Goal: Task Accomplishment & Management: Manage account settings

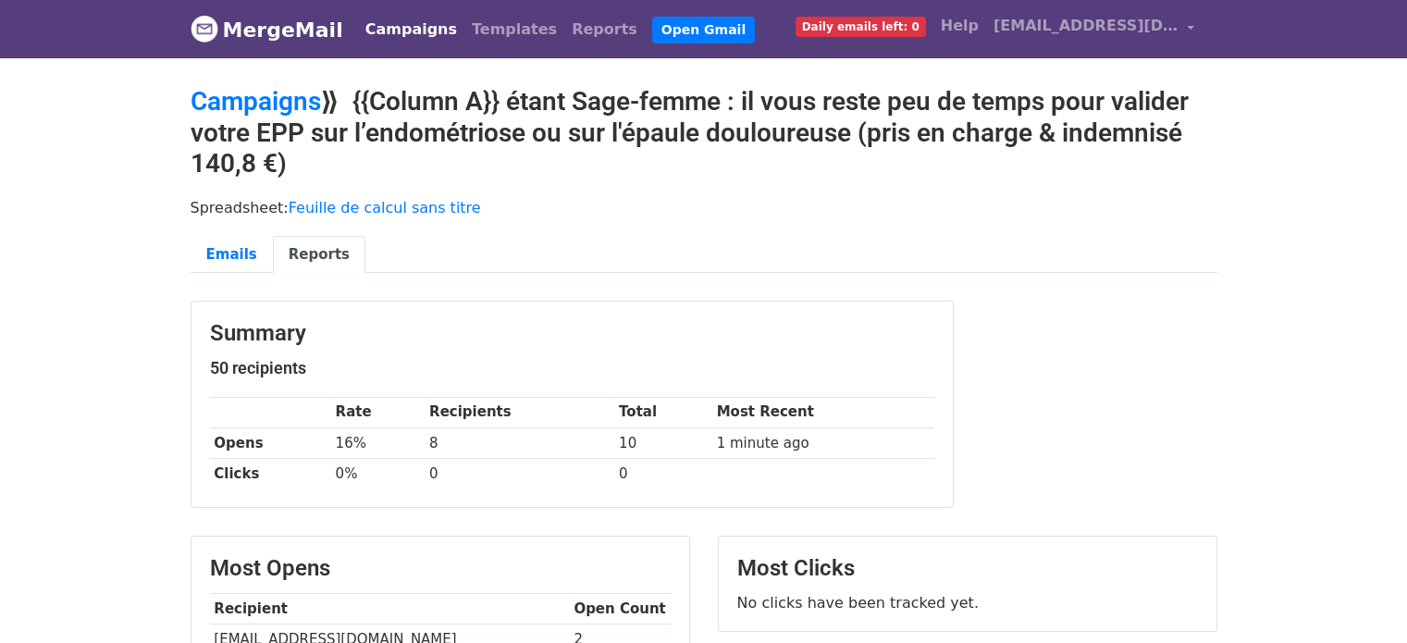
click at [403, 29] on link "Campaigns" at bounding box center [411, 29] width 106 height 37
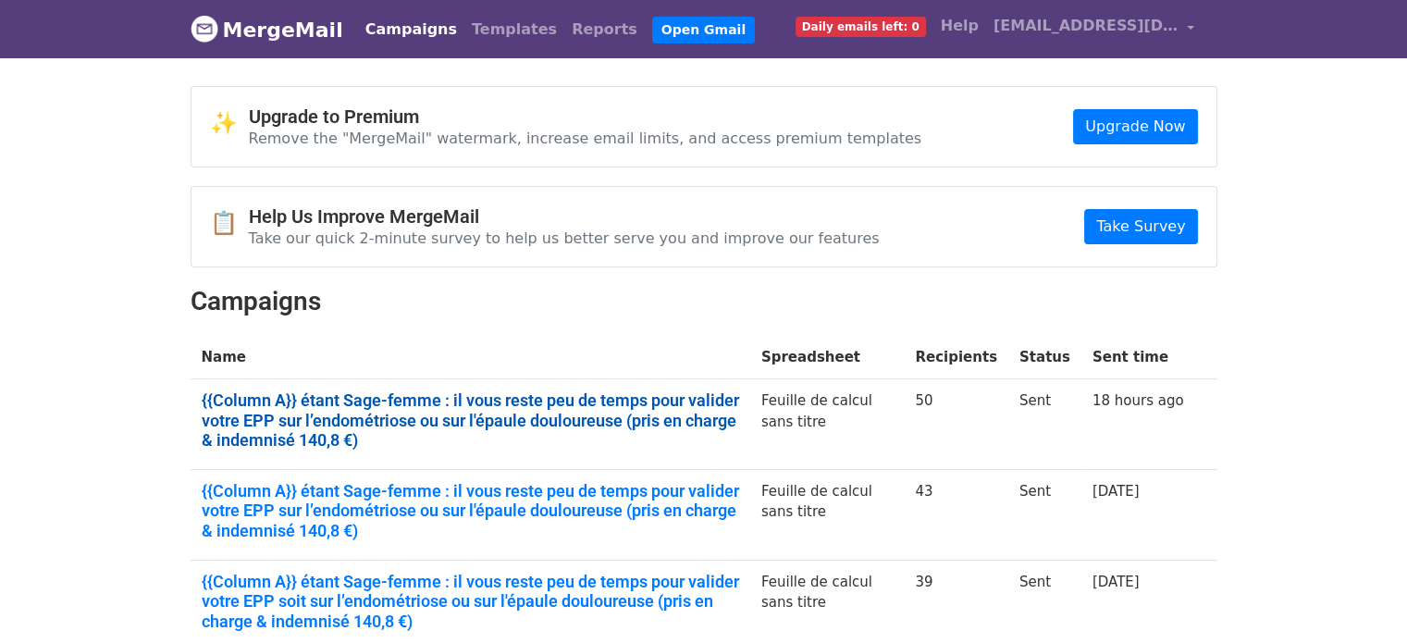
click at [411, 404] on link "{{Column A}} étant Sage-femme : il vous reste peu de temps pour valider votre E…" at bounding box center [470, 420] width 537 height 60
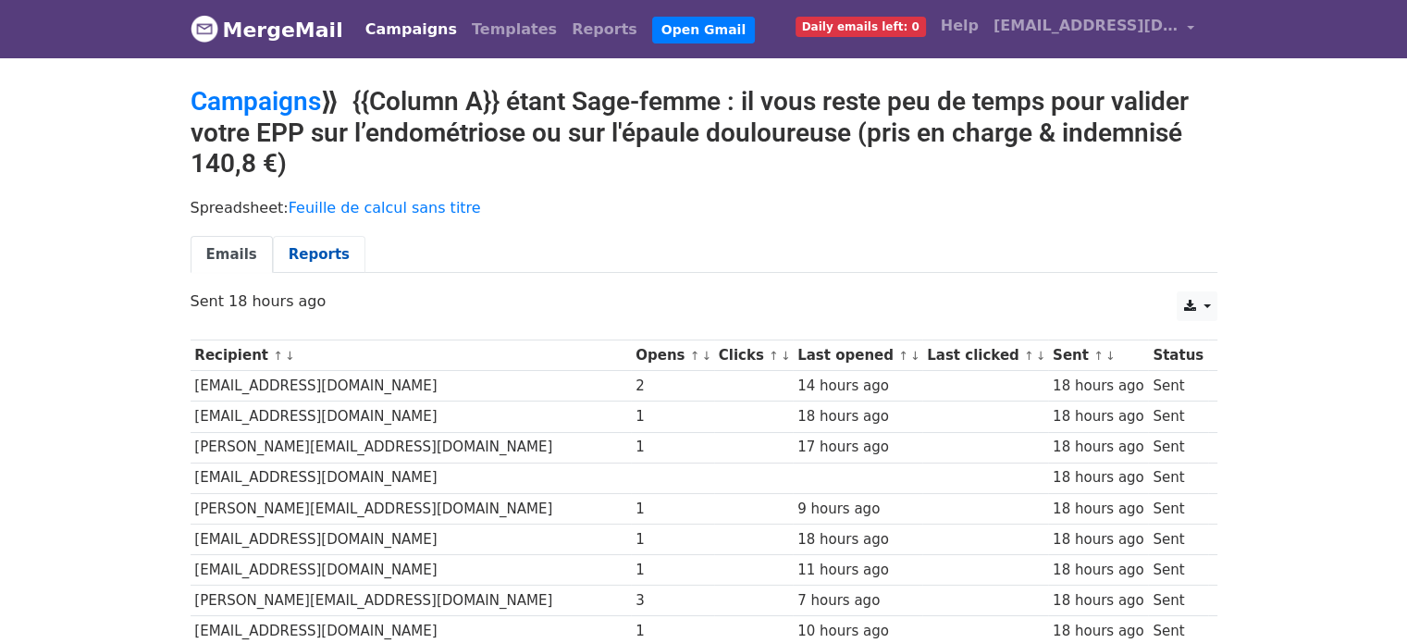
click at [292, 245] on link "Reports" at bounding box center [319, 255] width 92 height 38
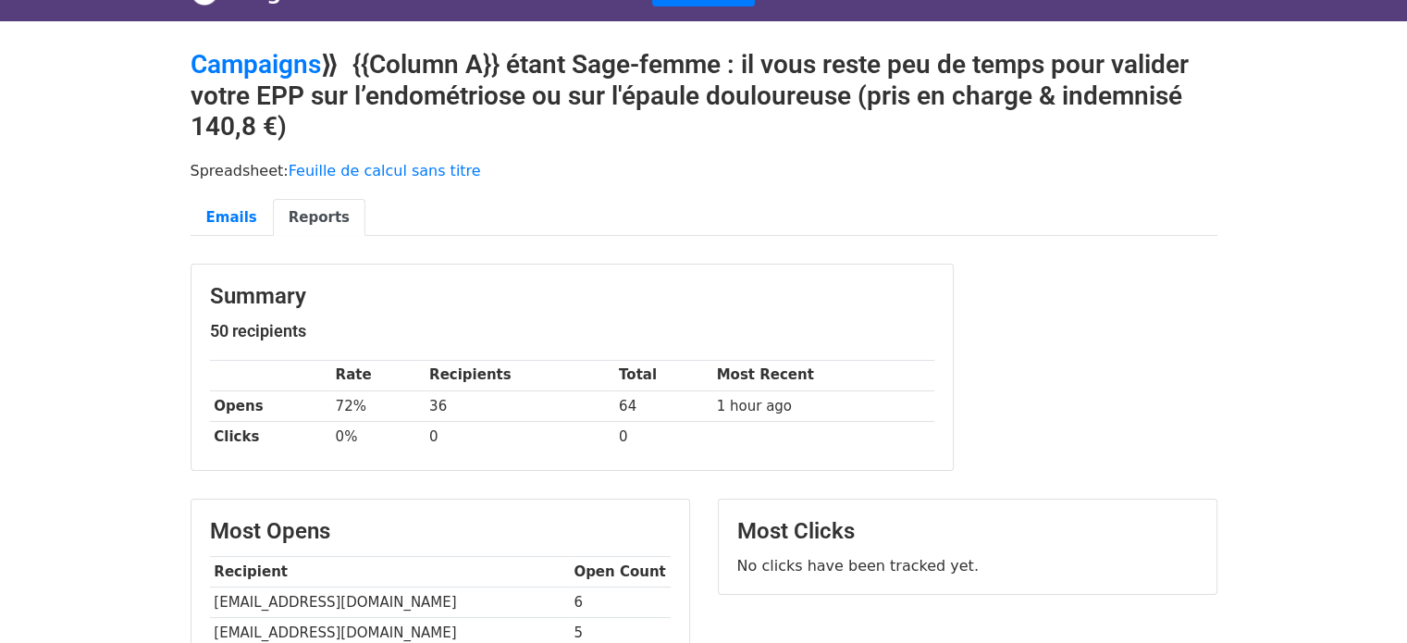
scroll to position [222, 0]
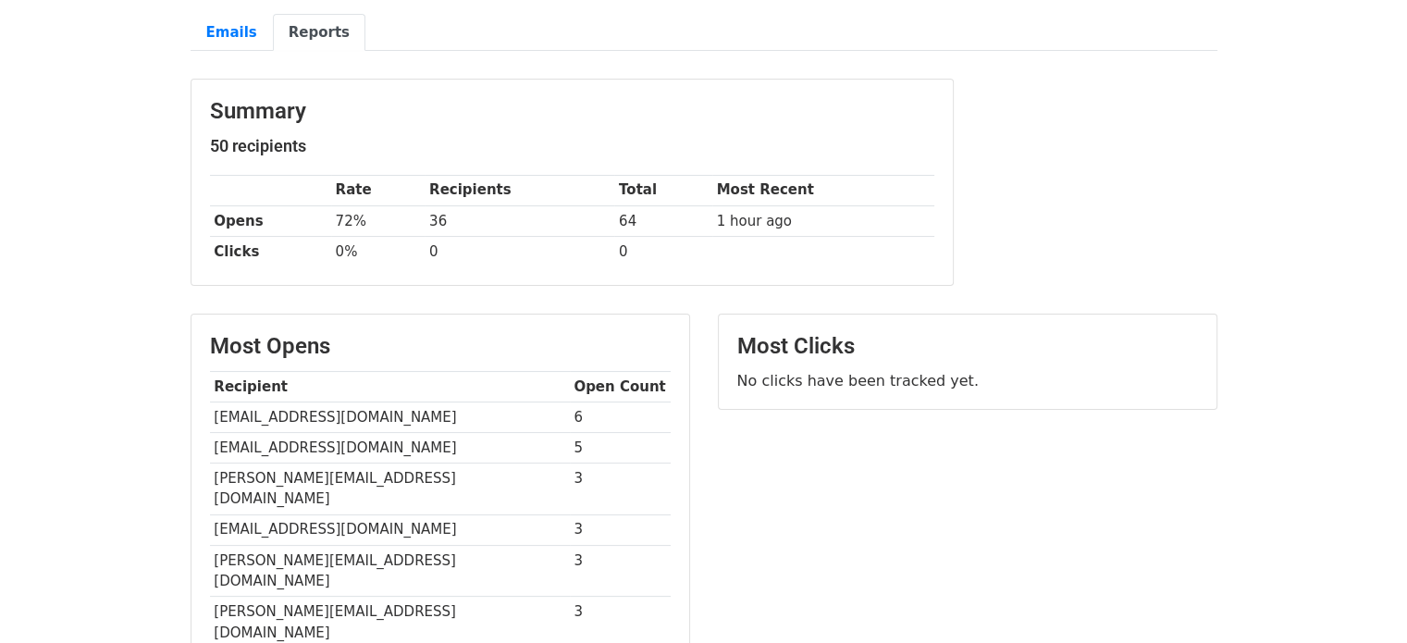
click at [296, 402] on td "mensah_odette@yahoo.fr" at bounding box center [390, 416] width 360 height 31
copy tr "mensah_odette@yahoo.fr"
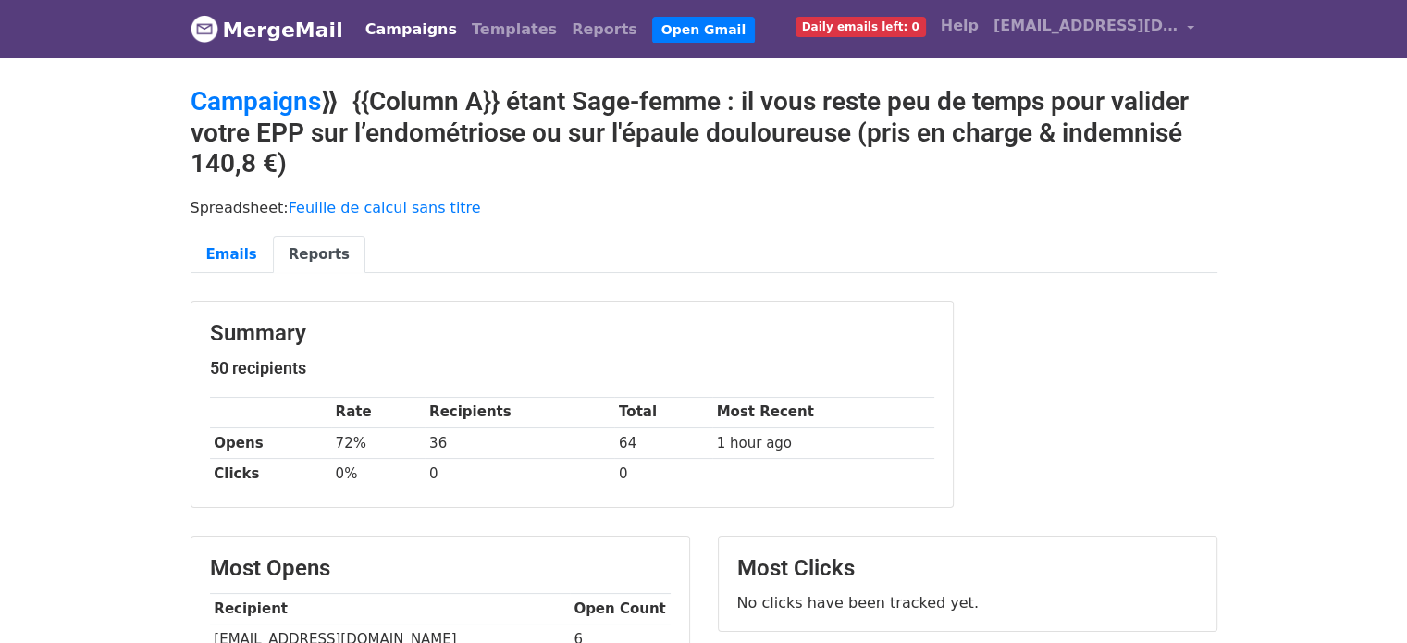
click at [834, 125] on h2 "Campaigns ⟫ {{Column A}} étant Sage-femme : il vous reste peu de temps pour val…" at bounding box center [703, 132] width 1026 height 93
click at [648, 122] on h2 "Campaigns ⟫ {{Column A}} étant Sage-femme : il vous reste peu de temps pour val…" at bounding box center [703, 132] width 1026 height 93
click at [614, 132] on h2 "Campaigns ⟫ {{Column A}} étant Sage-femme : il vous reste peu de temps pour val…" at bounding box center [703, 132] width 1026 height 93
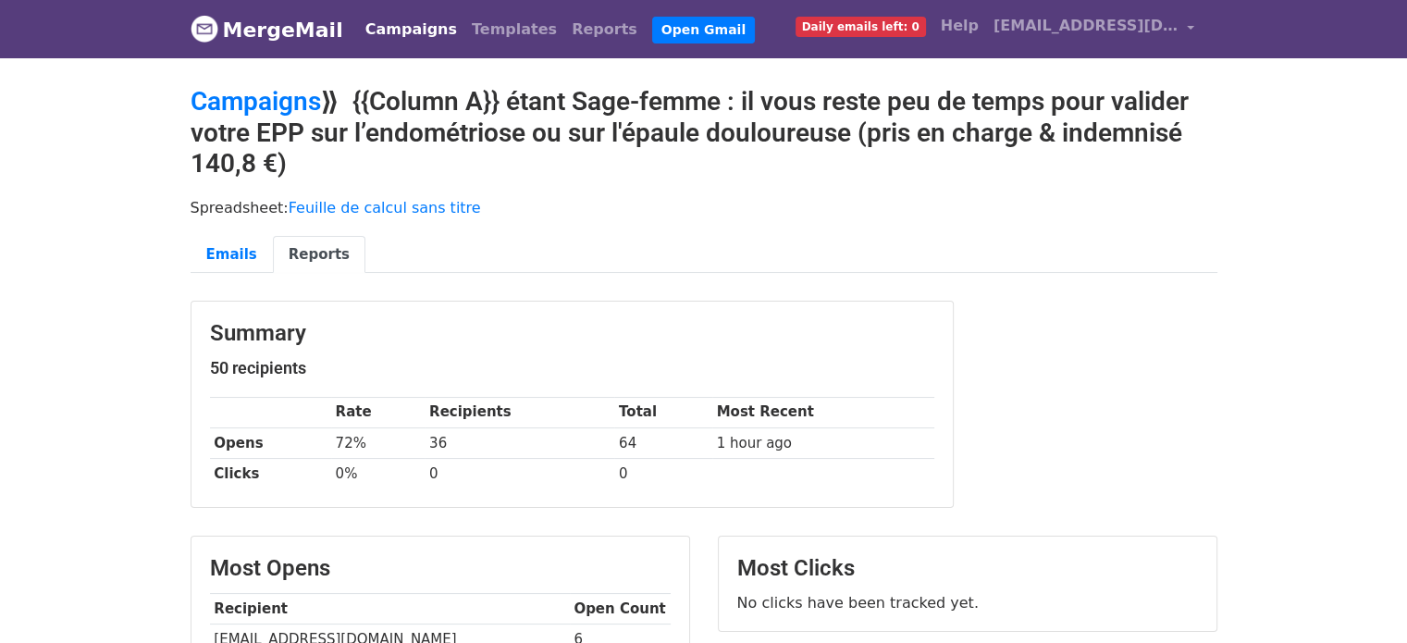
click at [736, 101] on h2 "Campaigns ⟫ {{Column A}} étant Sage-femme : il vous reste peu de temps pour val…" at bounding box center [703, 132] width 1026 height 93
click at [768, 99] on h2 "Campaigns ⟫ {{Column A}} étant Sage-femme : il vous reste peu de temps pour val…" at bounding box center [703, 132] width 1026 height 93
click at [846, 102] on h2 "Campaigns ⟫ {{Column A}} étant Sage-femme : il vous reste peu de temps pour val…" at bounding box center [703, 132] width 1026 height 93
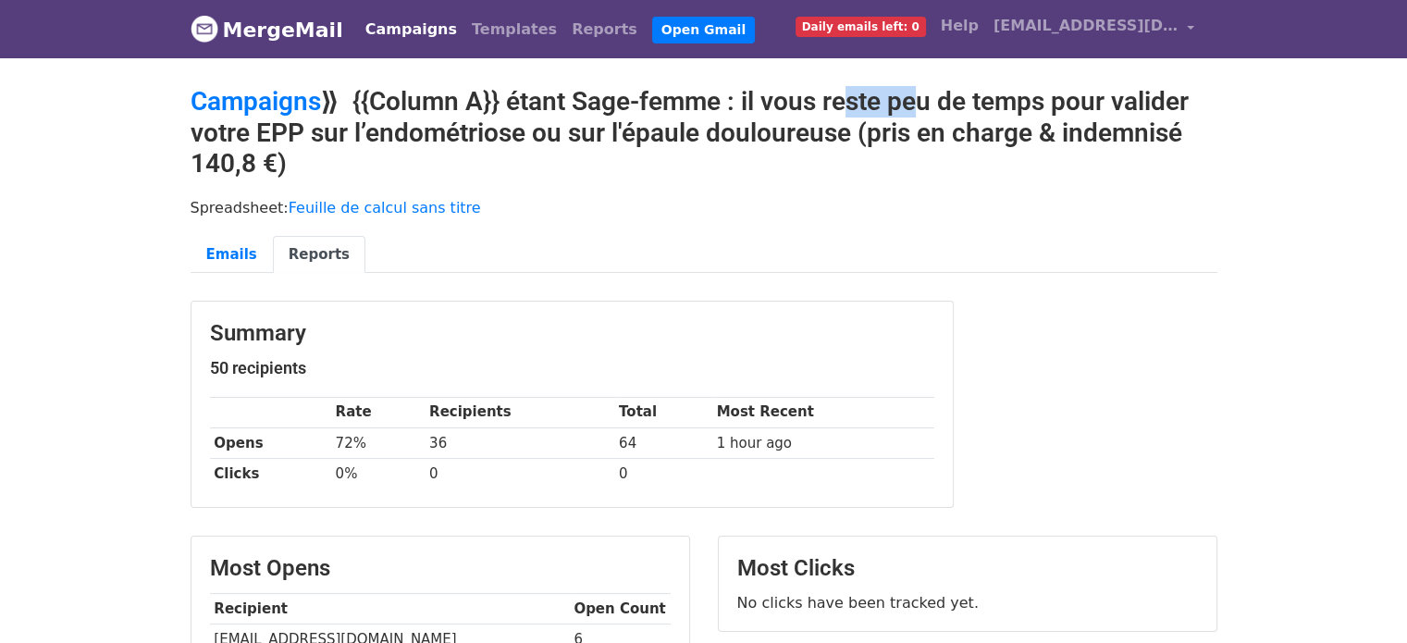
click at [846, 102] on h2 "Campaigns ⟫ {{Column A}} étant Sage-femme : il vous reste peu de temps pour val…" at bounding box center [703, 132] width 1026 height 93
click at [1157, 28] on span "[EMAIL_ADDRESS][DOMAIN_NAME]" at bounding box center [1085, 26] width 185 height 22
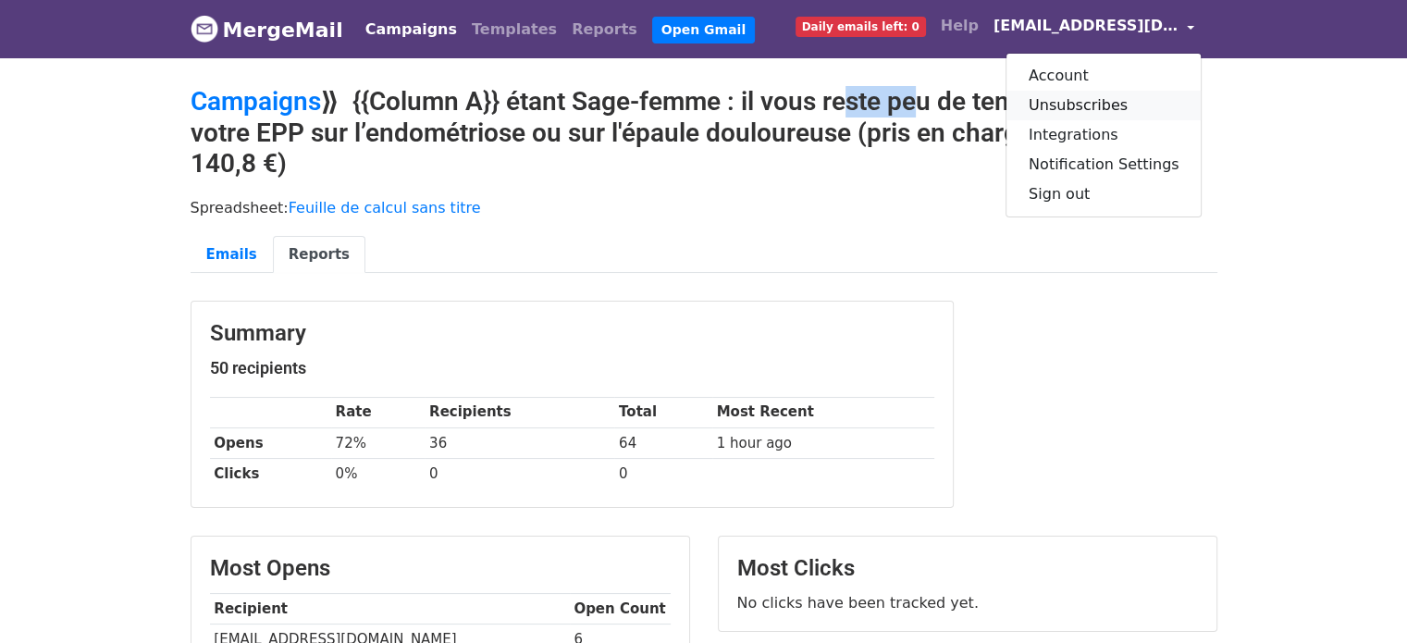
click at [1095, 104] on link "Unsubscribes" at bounding box center [1103, 106] width 195 height 30
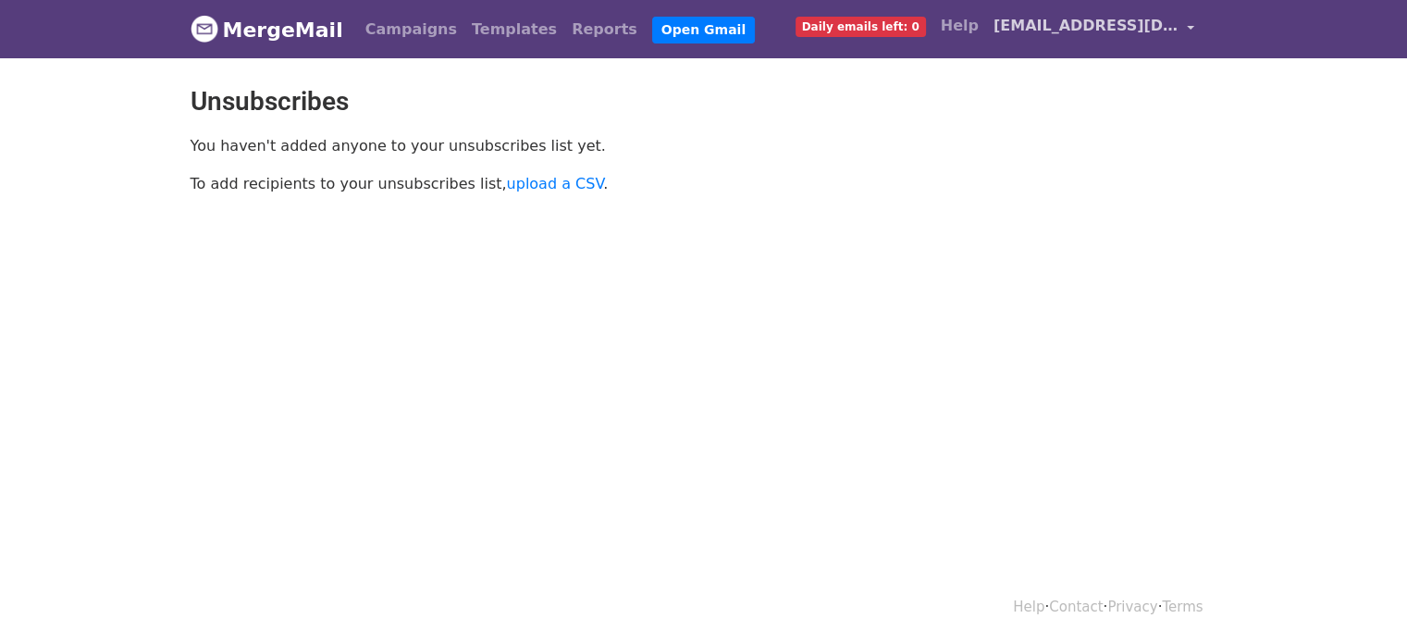
click at [1136, 34] on span "[EMAIL_ADDRESS][DOMAIN_NAME]" at bounding box center [1085, 26] width 185 height 22
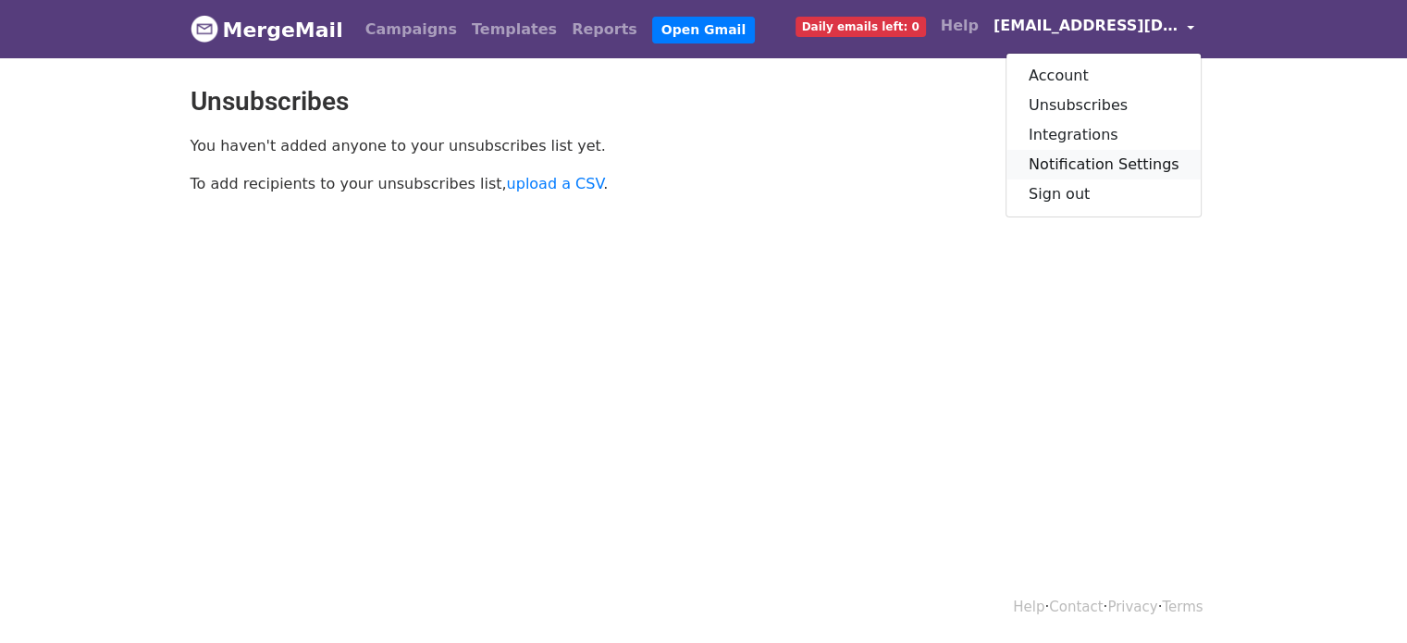
click at [1100, 169] on link "Notification Settings" at bounding box center [1103, 165] width 195 height 30
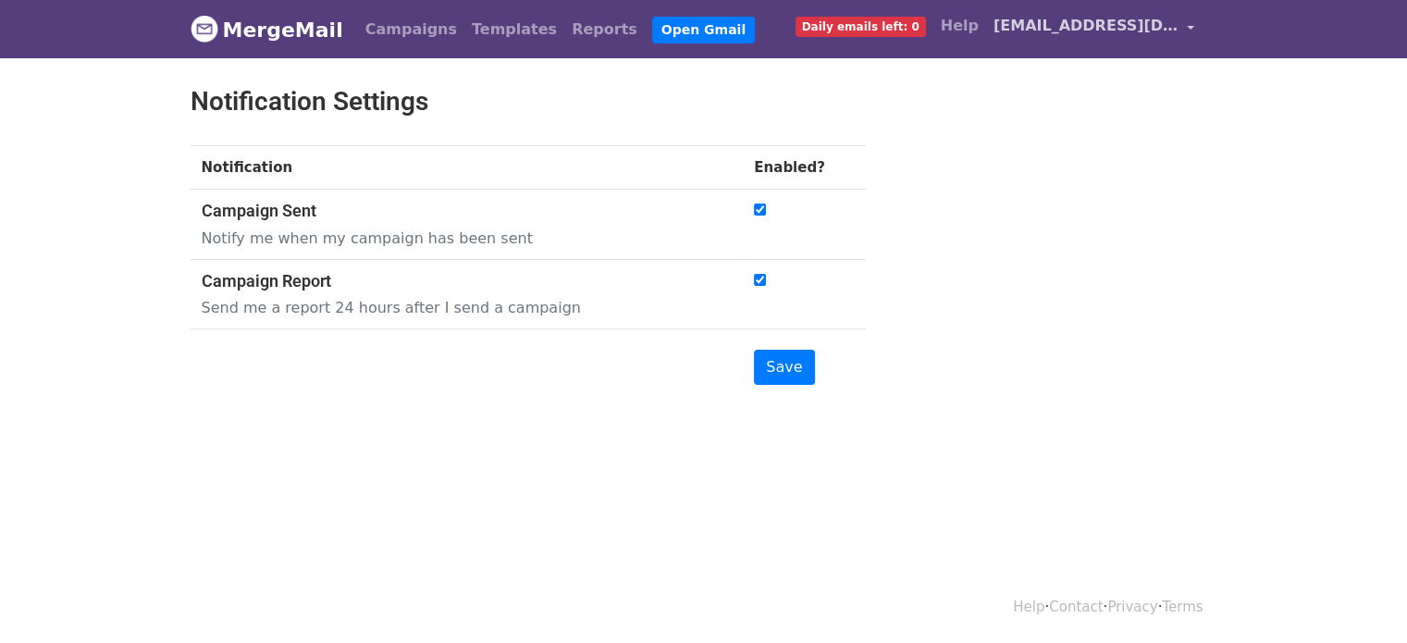
click at [1126, 35] on span "[EMAIL_ADDRESS][DOMAIN_NAME]" at bounding box center [1085, 26] width 185 height 22
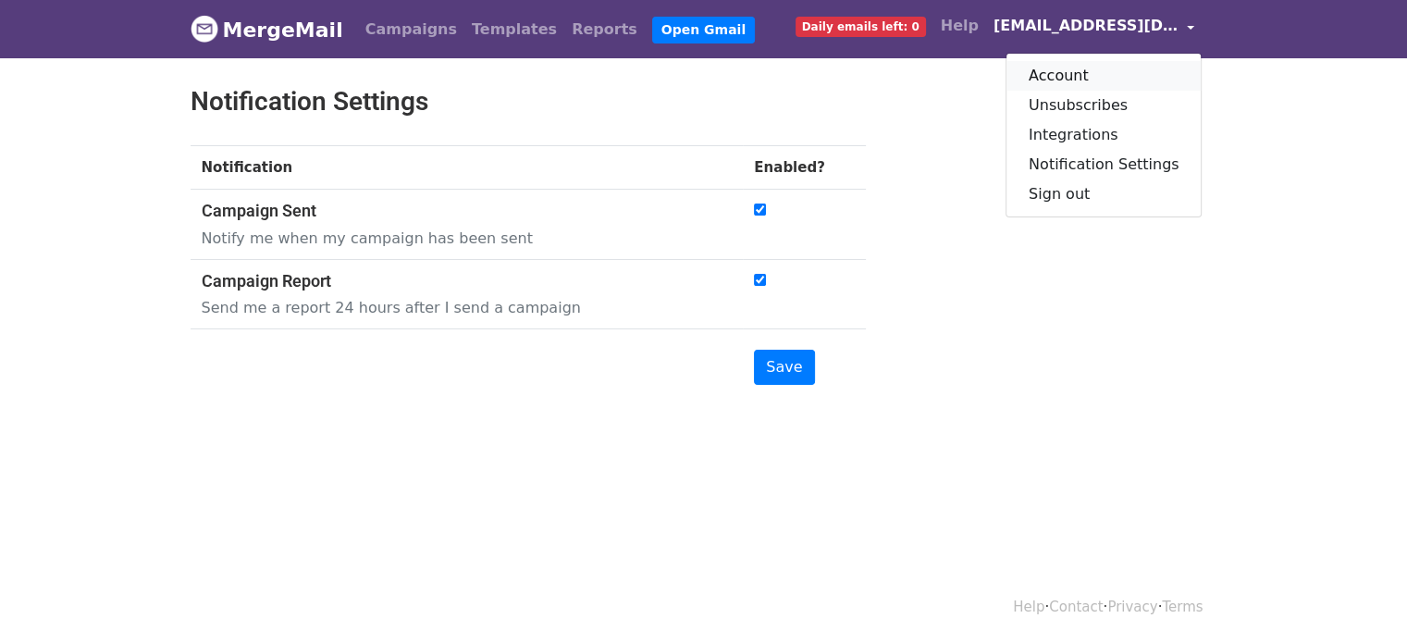
click at [1091, 77] on link "Account" at bounding box center [1103, 76] width 195 height 30
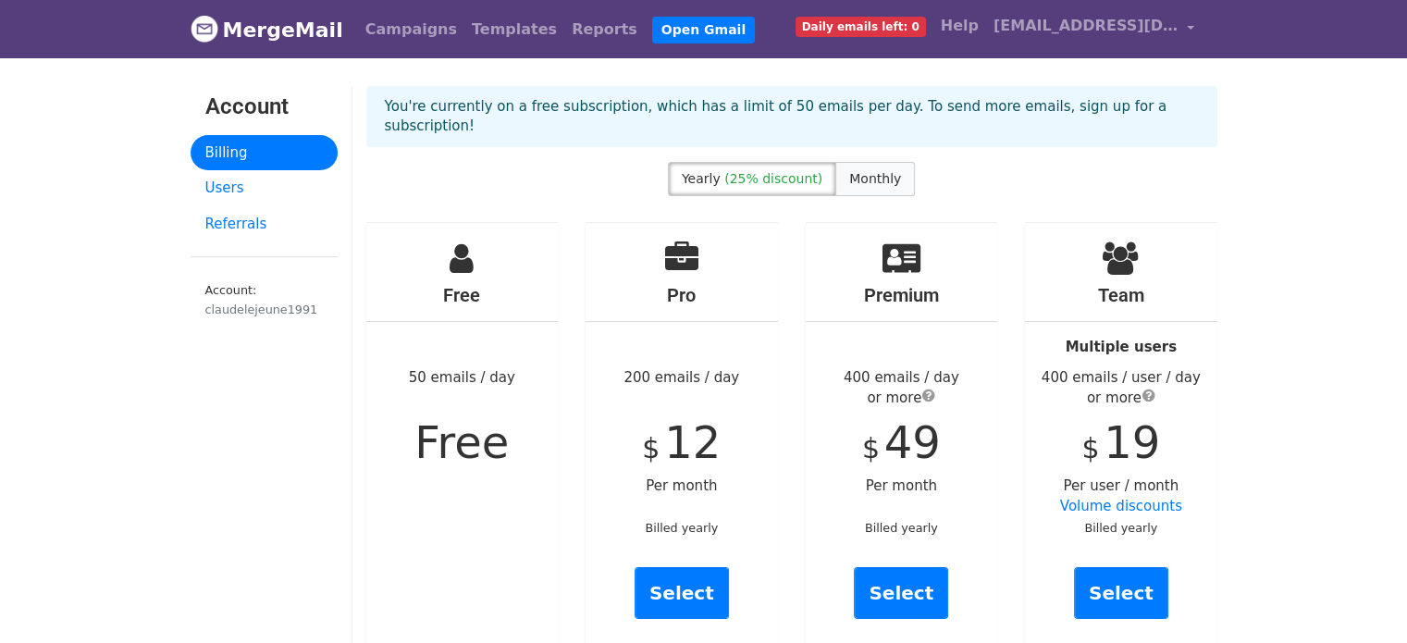
click at [861, 171] on span "Monthly" at bounding box center [875, 178] width 52 height 15
click at [226, 182] on link "Users" at bounding box center [263, 188] width 147 height 36
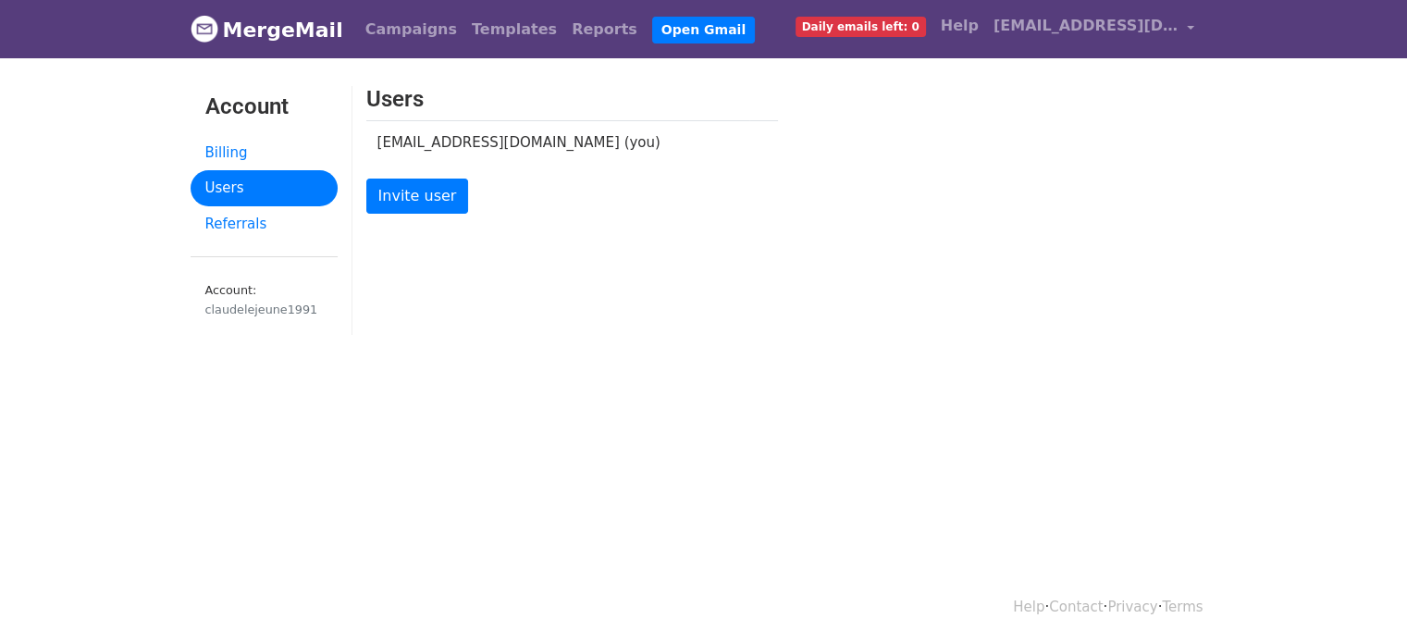
click at [237, 211] on link "Referrals" at bounding box center [263, 224] width 147 height 36
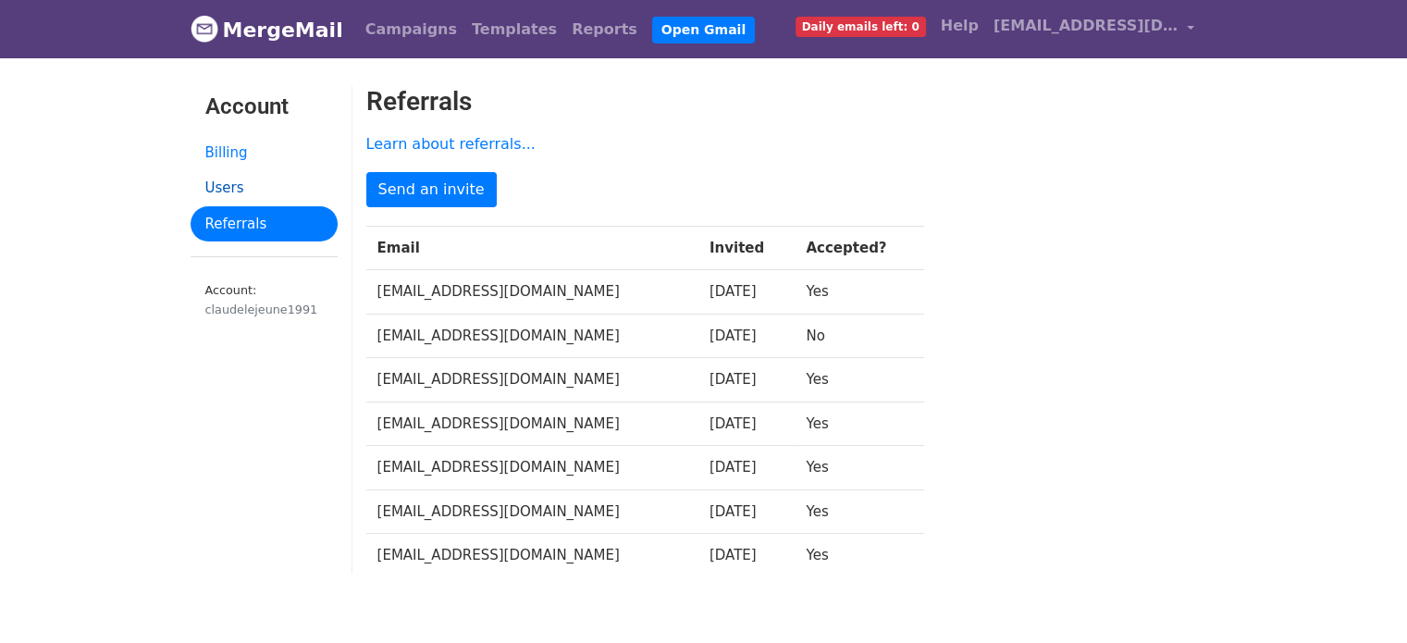
click at [254, 180] on link "Users" at bounding box center [263, 188] width 147 height 36
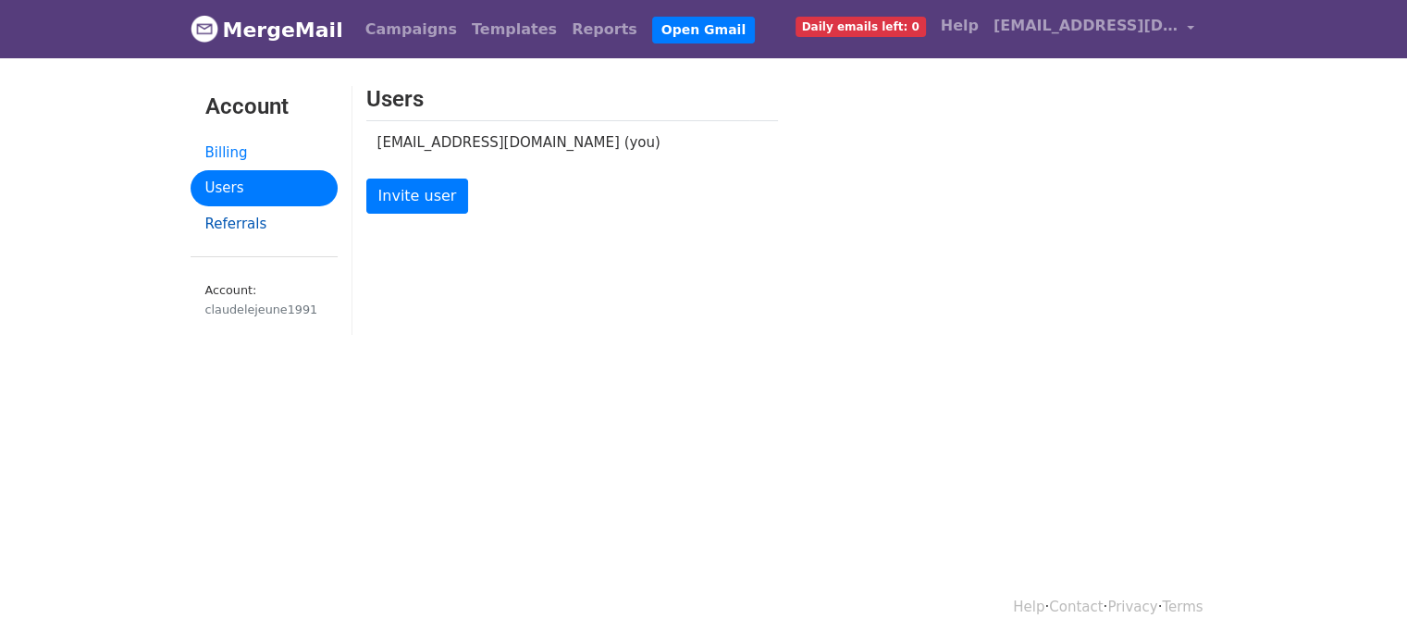
click at [264, 234] on link "Referrals" at bounding box center [263, 224] width 147 height 36
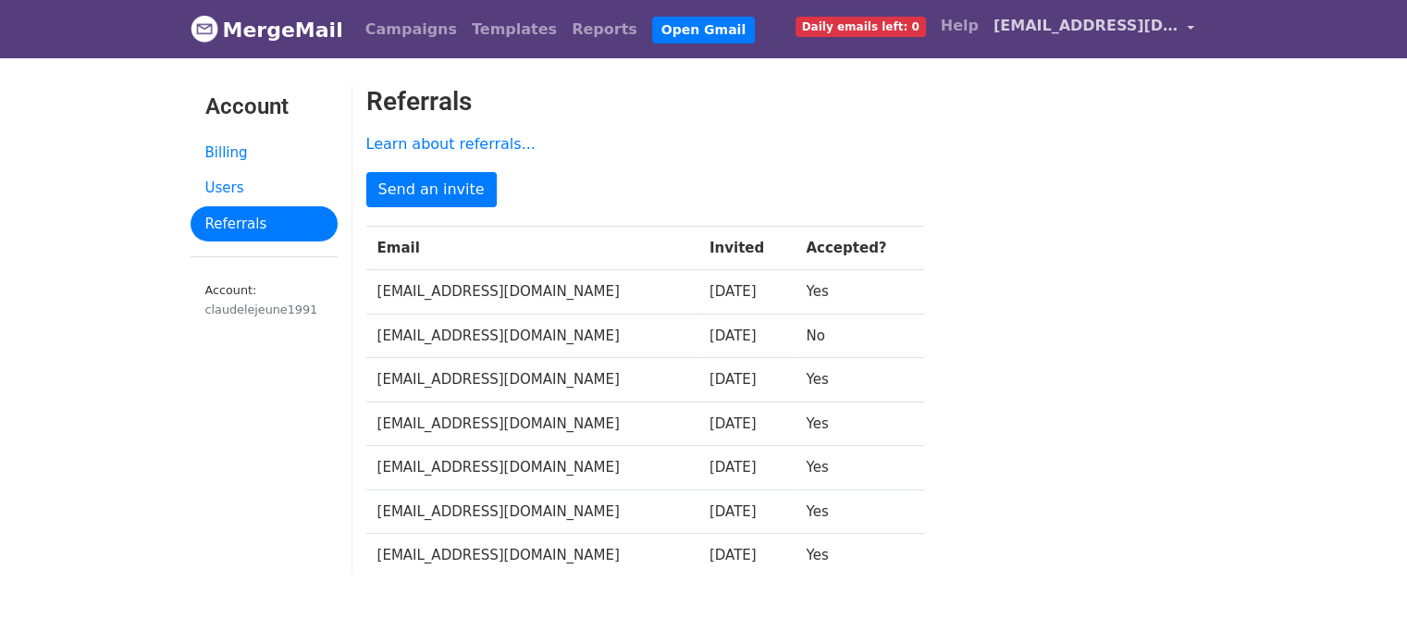
click at [1102, 43] on link "[EMAIL_ADDRESS][DOMAIN_NAME]" at bounding box center [1094, 28] width 216 height 43
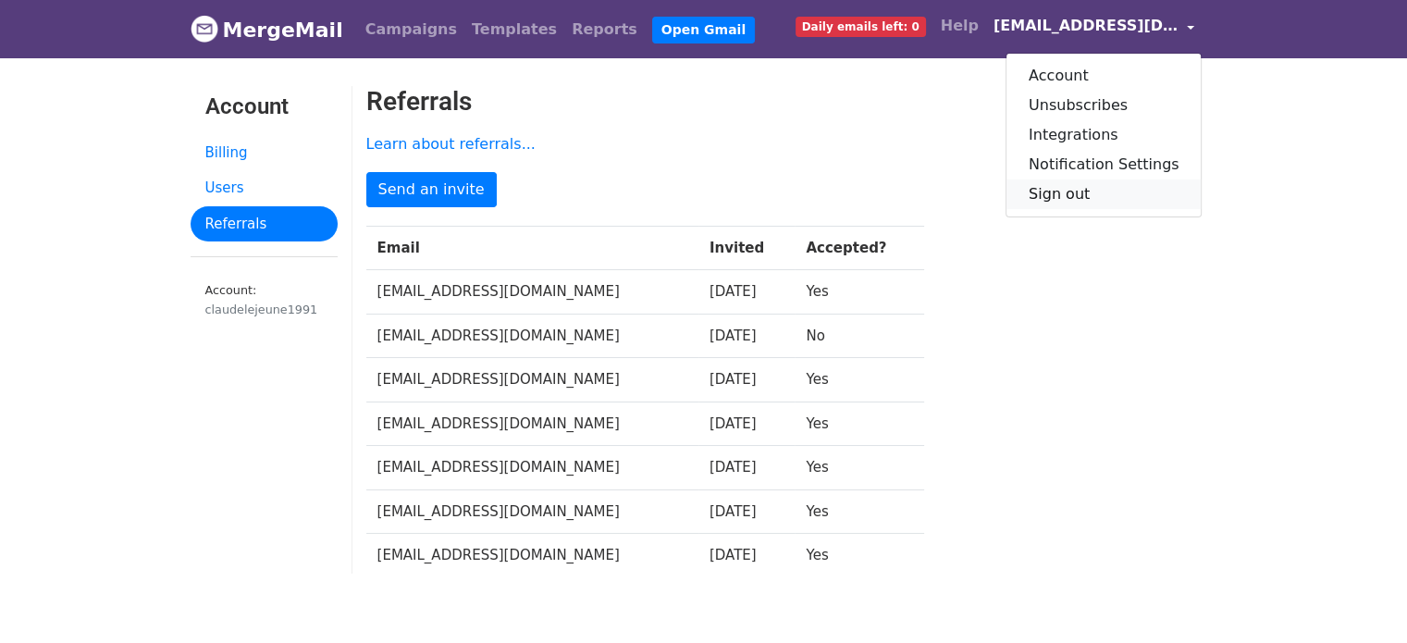
click at [1114, 196] on link "Sign out" at bounding box center [1103, 194] width 195 height 30
